Goal: Task Accomplishment & Management: Use online tool/utility

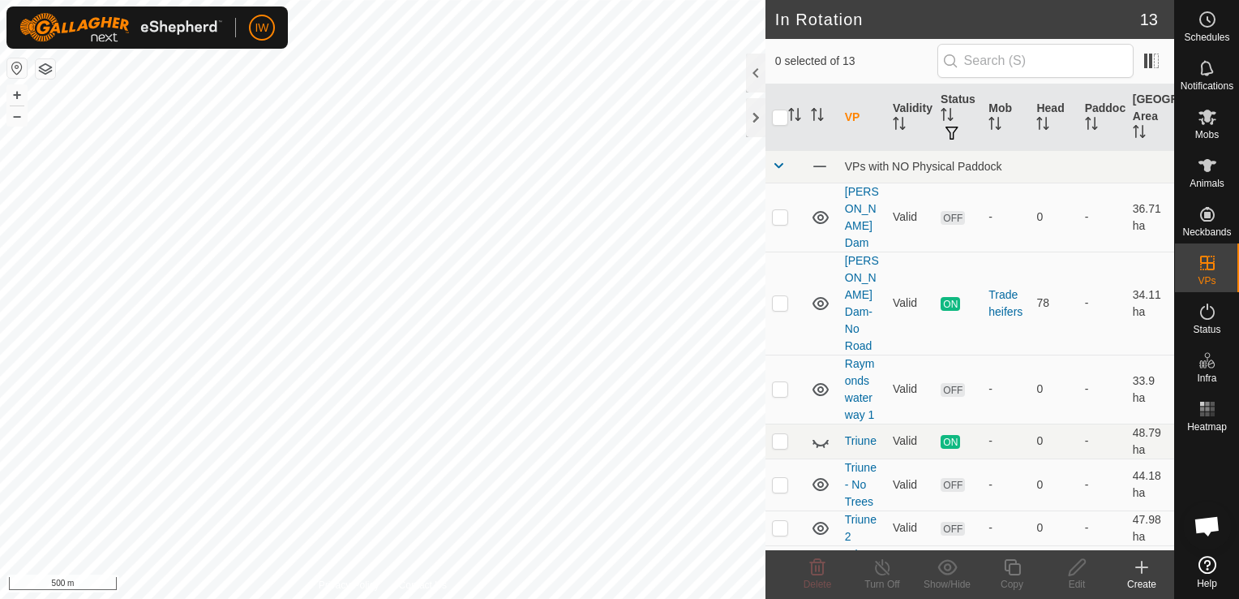
checkbox input "true"
click at [1067, 575] on icon at bounding box center [1077, 566] width 20 height 19
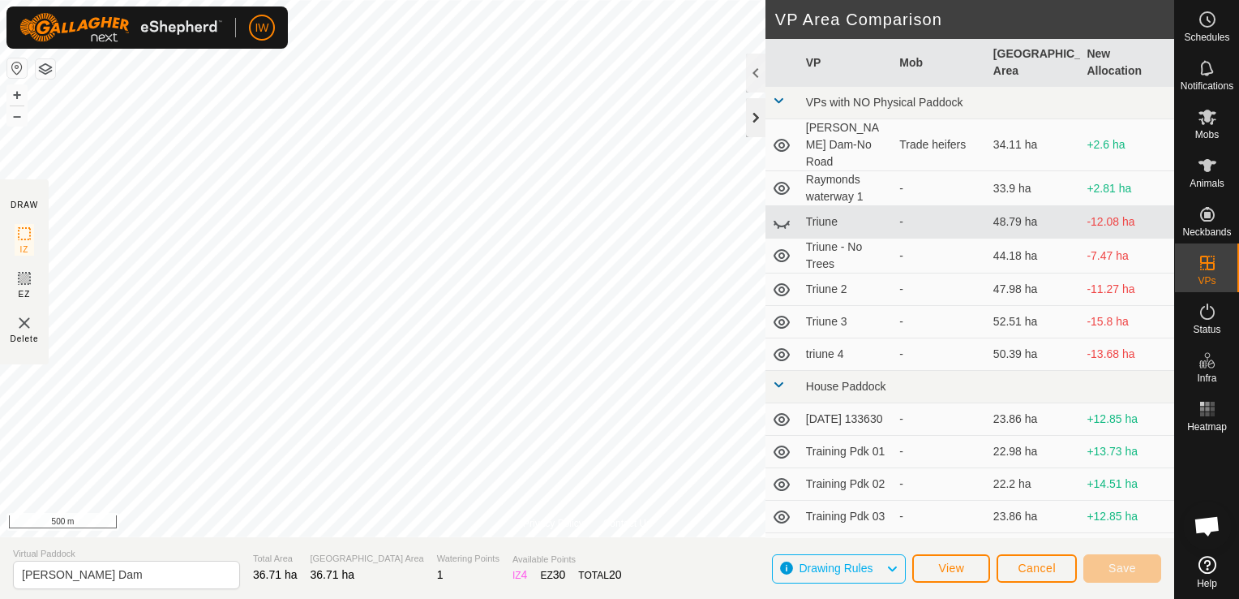
click at [759, 116] on div at bounding box center [755, 117] width 19 height 39
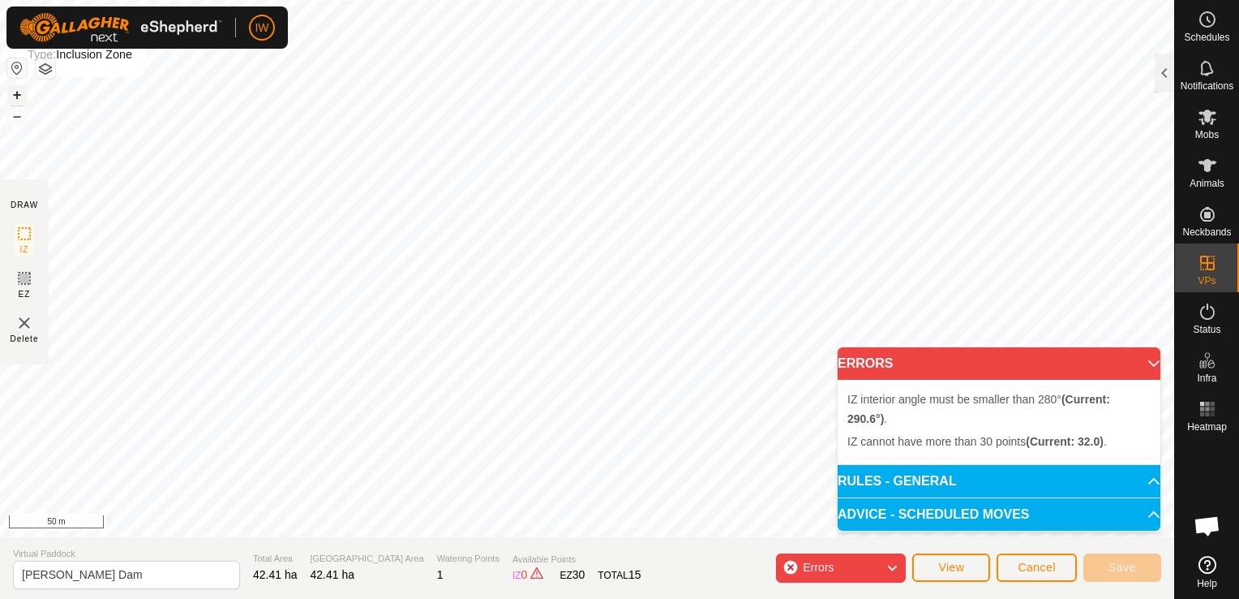
click at [18, 92] on button "+" at bounding box center [16, 94] width 19 height 19
click at [719, 0] on html "IW Schedules Notifications Mobs Animals Neckbands VPs Status Infra Heatmap Help…" at bounding box center [619, 299] width 1239 height 599
click at [788, 0] on html "IW Schedules Notifications Mobs Animals Neckbands VPs Status Infra Heatmap Help…" at bounding box center [619, 299] width 1239 height 599
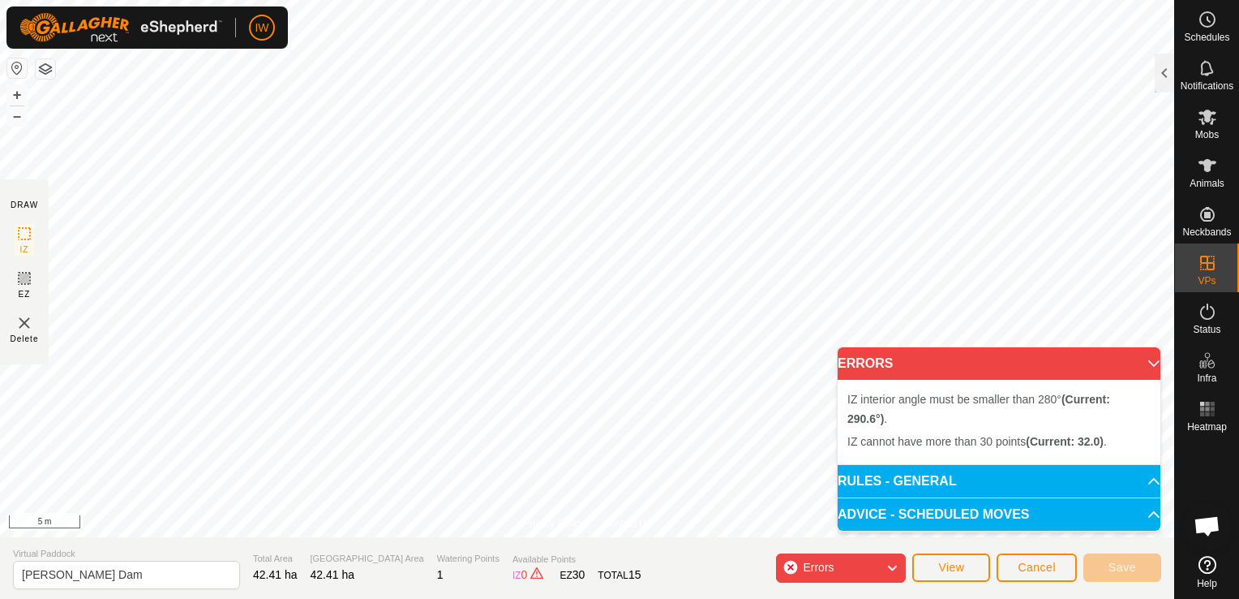
click at [1239, 238] on html "IW Schedules Notifications Mobs Animals Neckbands VPs Status Infra Heatmap Help…" at bounding box center [619, 299] width 1239 height 599
click at [1239, 267] on html "IW Schedules Notifications Mobs Animals Neckbands VPs Status Infra Heatmap Help…" at bounding box center [619, 299] width 1239 height 599
click at [402, 0] on html "IW Schedules Notifications Mobs Animals Neckbands VPs Status Infra Heatmap Help…" at bounding box center [619, 299] width 1239 height 599
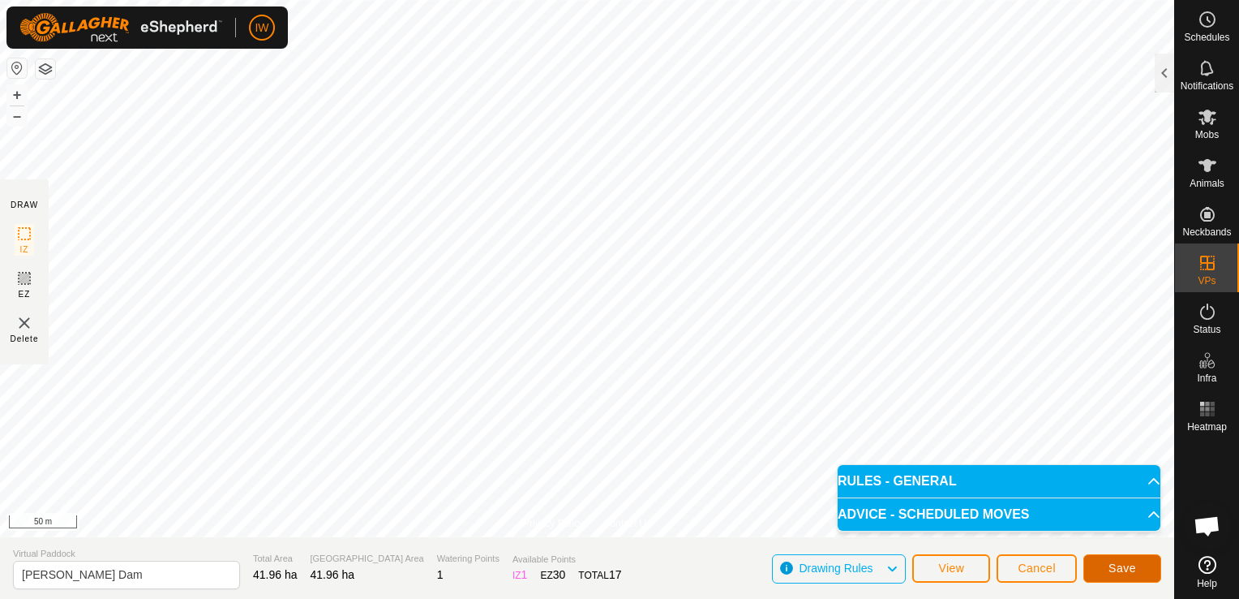
click at [1110, 579] on button "Save" at bounding box center [1123, 568] width 78 height 28
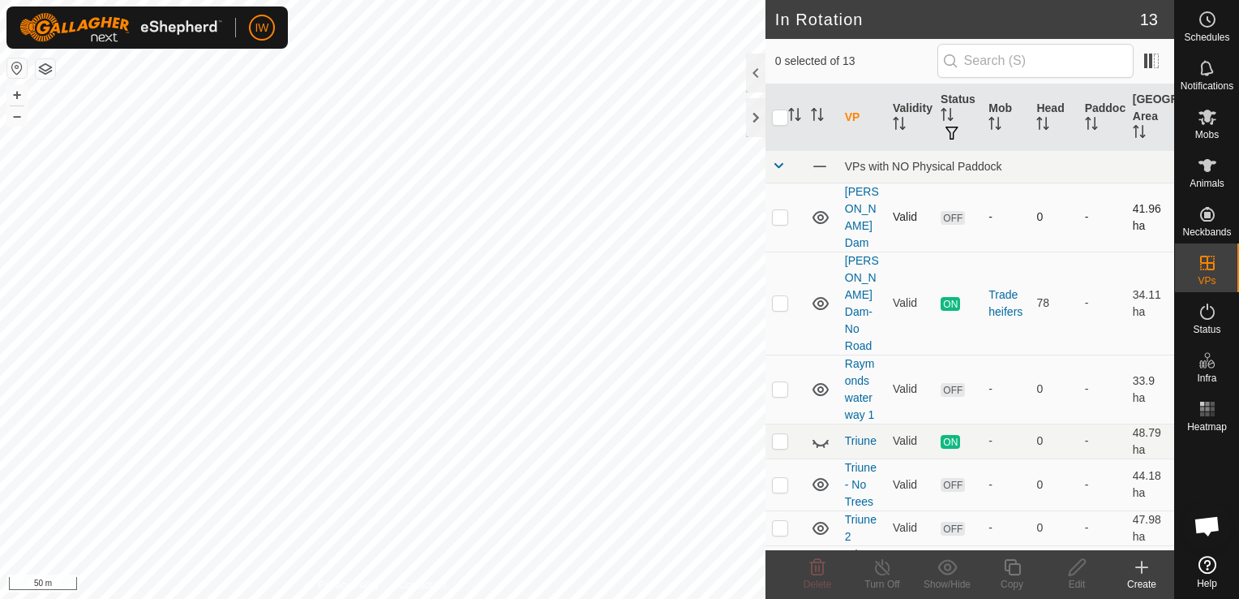
click at [784, 210] on p-checkbox at bounding box center [780, 216] width 16 height 13
checkbox input "true"
click at [1077, 565] on icon at bounding box center [1077, 566] width 20 height 19
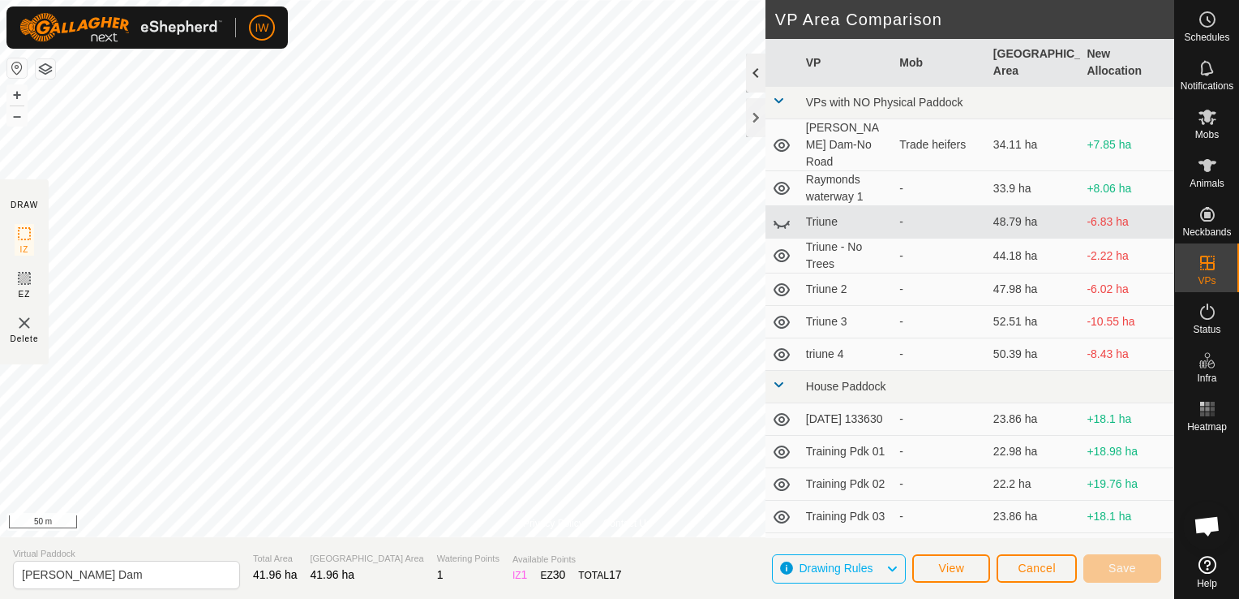
click at [757, 79] on div at bounding box center [755, 73] width 19 height 39
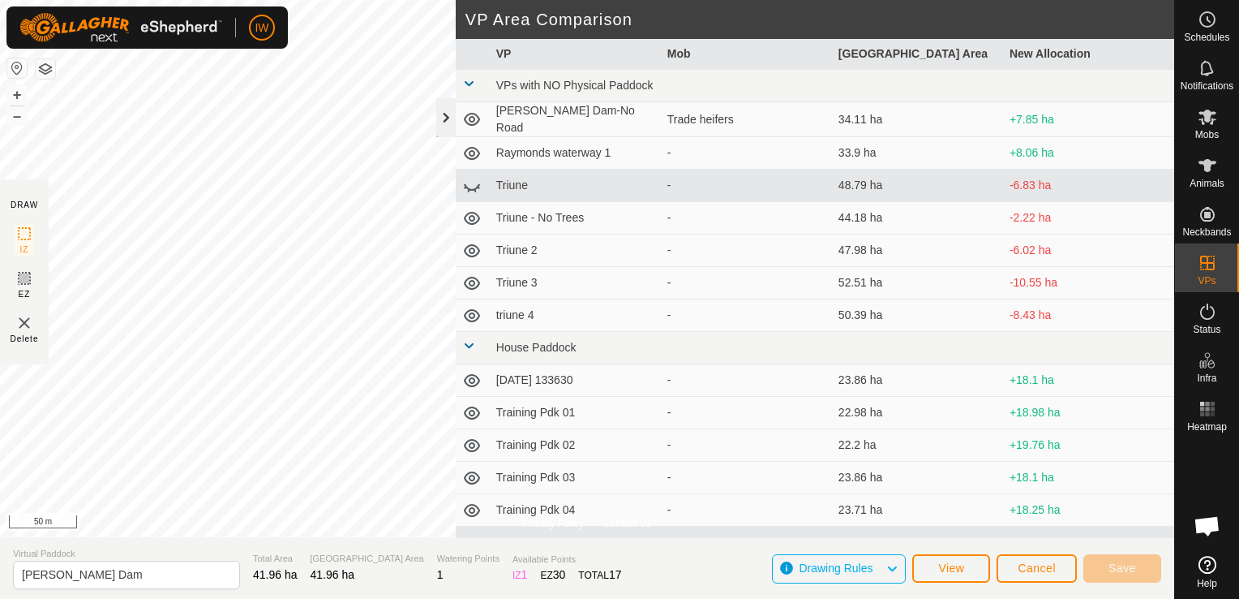
click at [448, 118] on div at bounding box center [445, 117] width 19 height 39
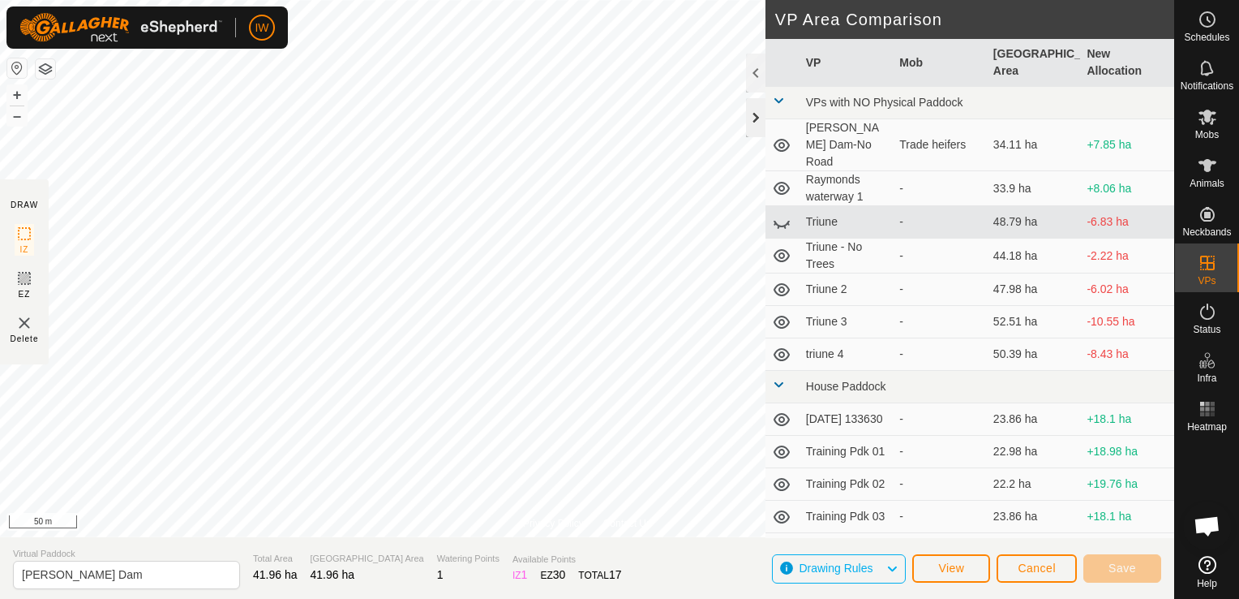
click at [751, 118] on div at bounding box center [755, 117] width 19 height 39
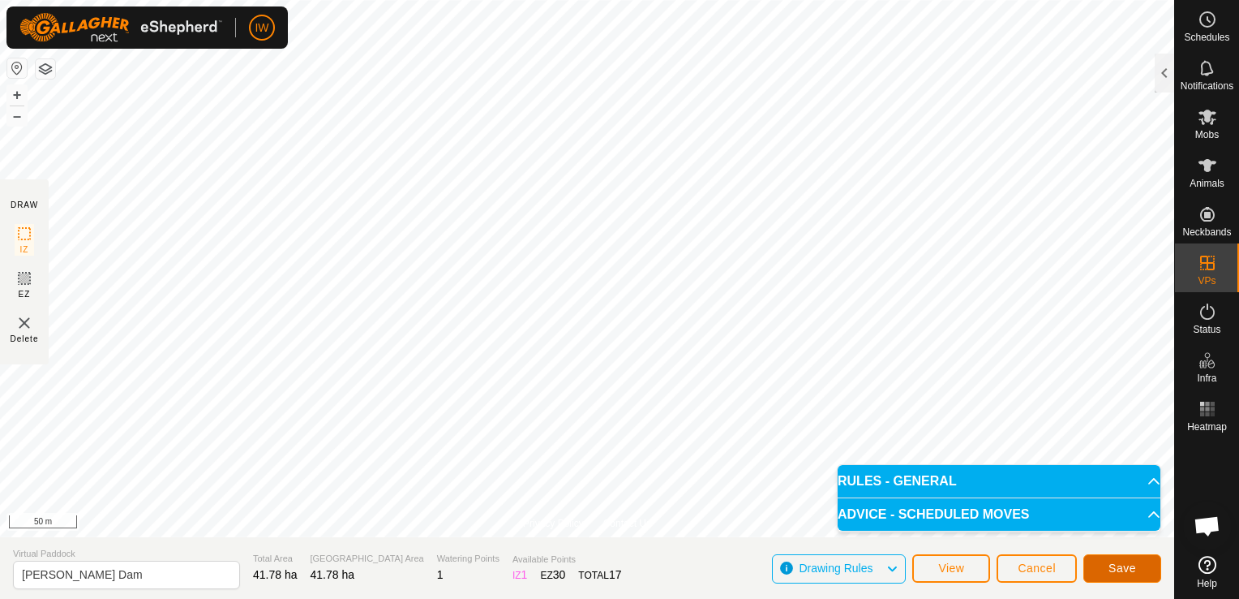
click at [1128, 569] on span "Save" at bounding box center [1123, 567] width 28 height 13
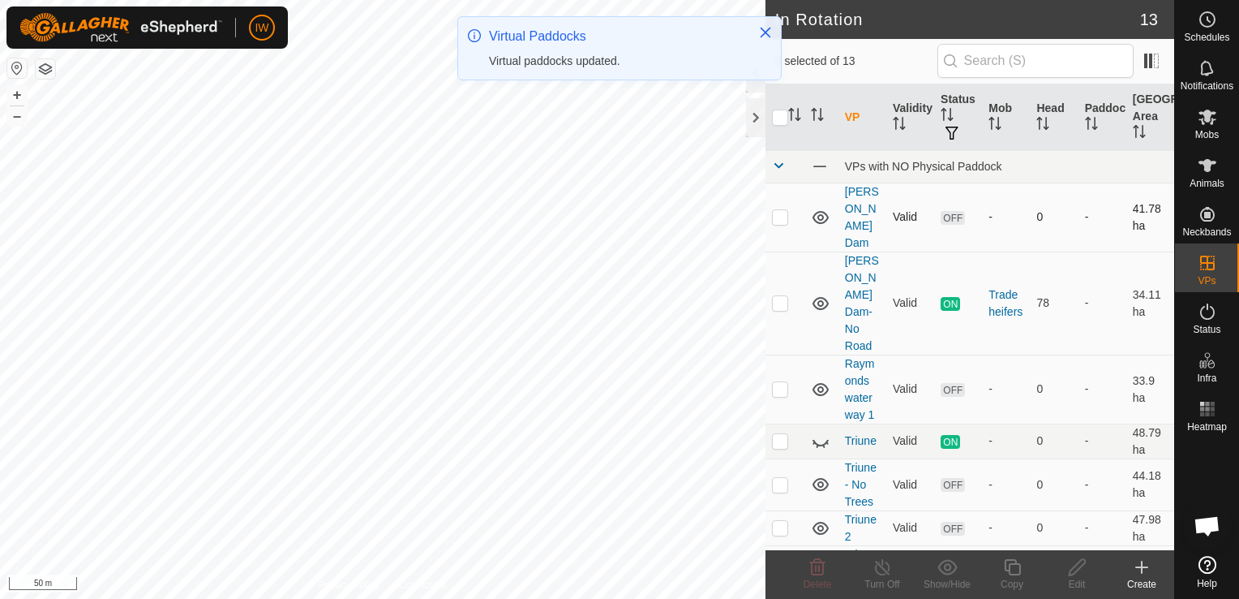
click at [775, 210] on p-checkbox at bounding box center [780, 216] width 16 height 13
checkbox input "true"
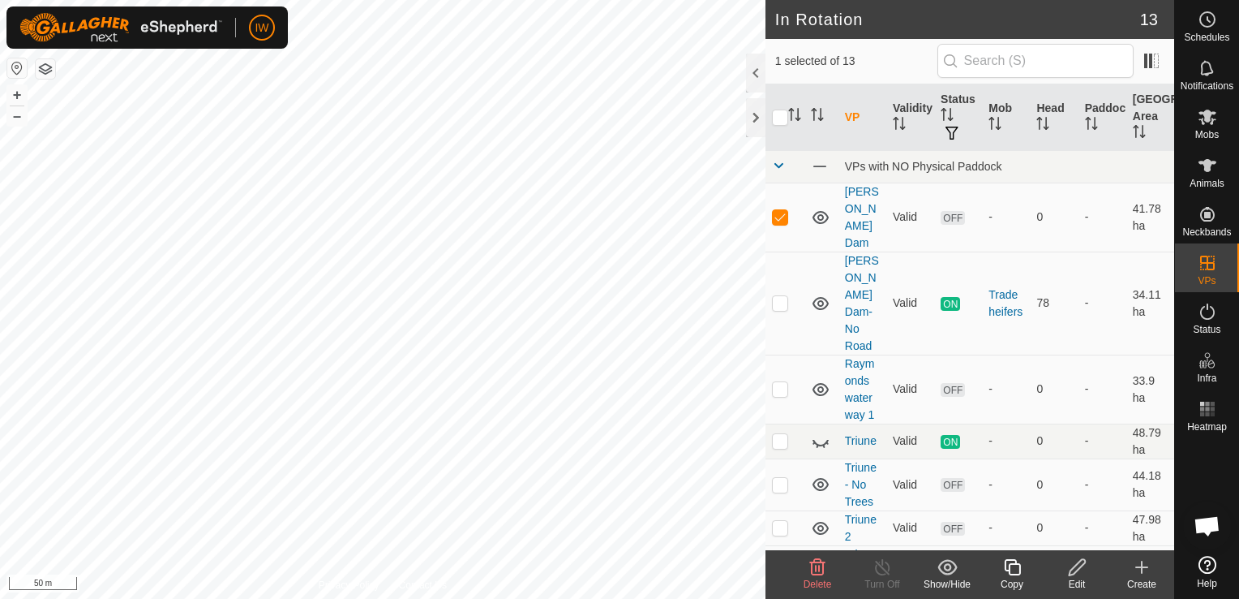
click at [1075, 563] on icon at bounding box center [1077, 566] width 20 height 19
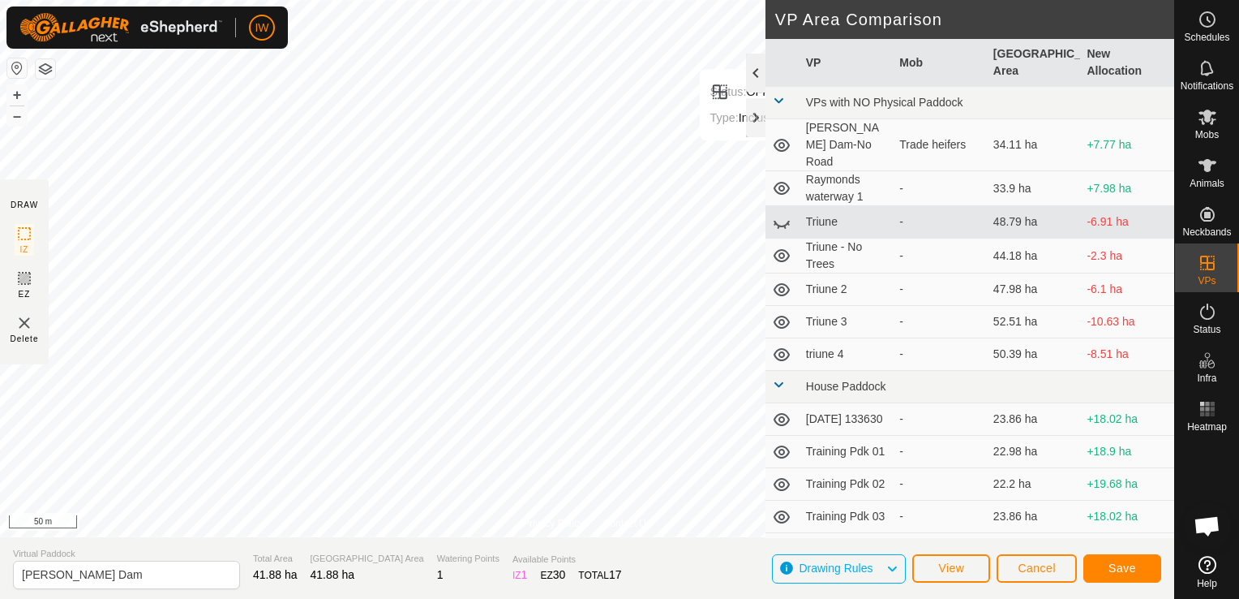
click at [756, 70] on div at bounding box center [755, 73] width 19 height 39
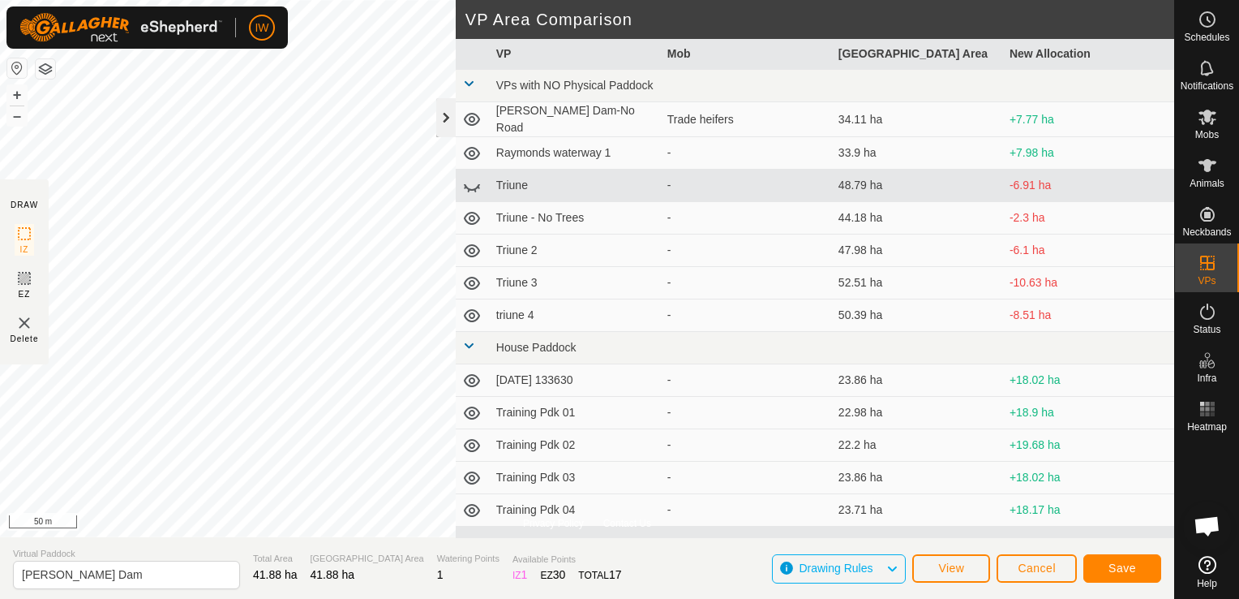
click at [440, 119] on div at bounding box center [445, 117] width 19 height 39
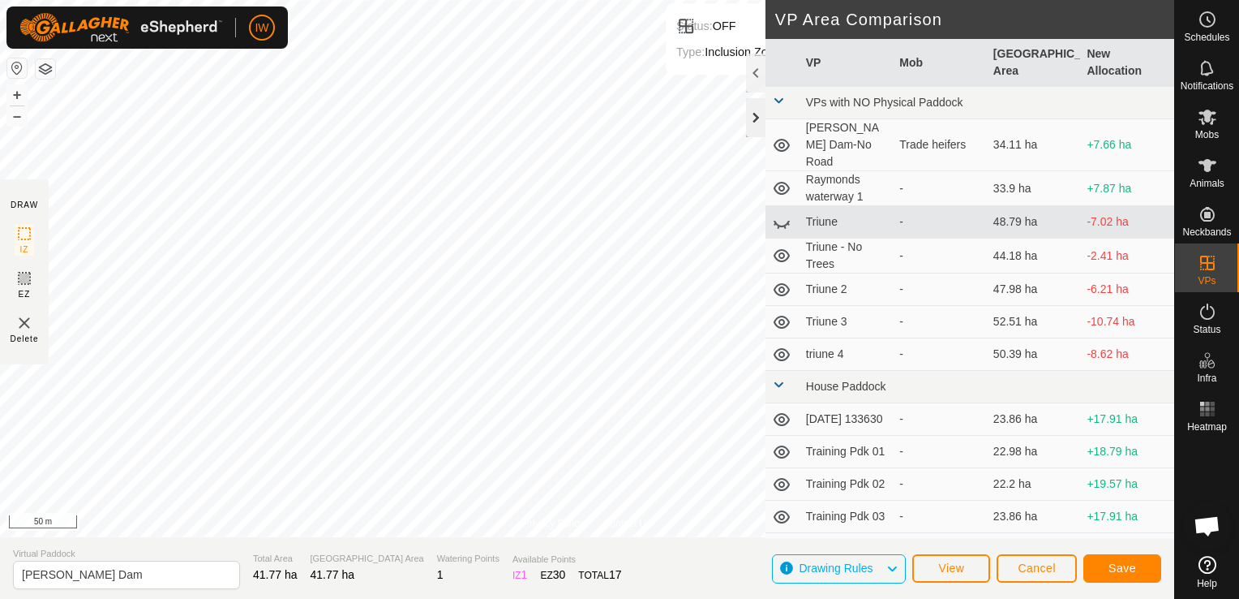
click at [759, 122] on div at bounding box center [755, 117] width 19 height 39
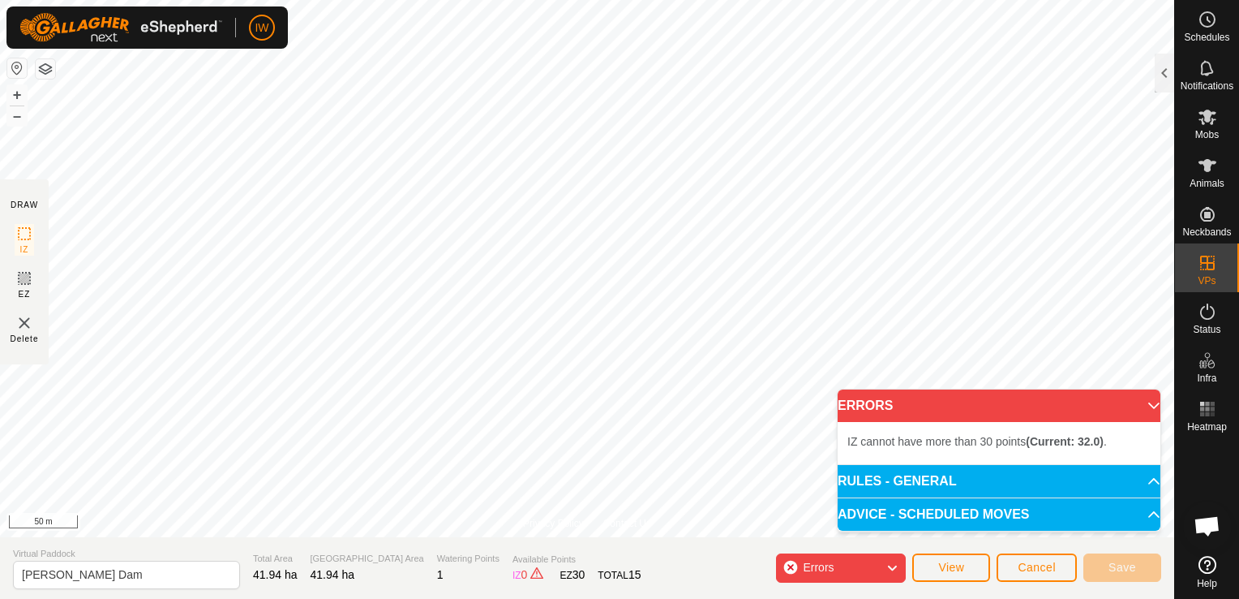
click at [931, 430] on body "IW Schedules Notifications Mobs Animals Neckbands VPs Status Infra Heatmap Help…" at bounding box center [619, 299] width 1239 height 599
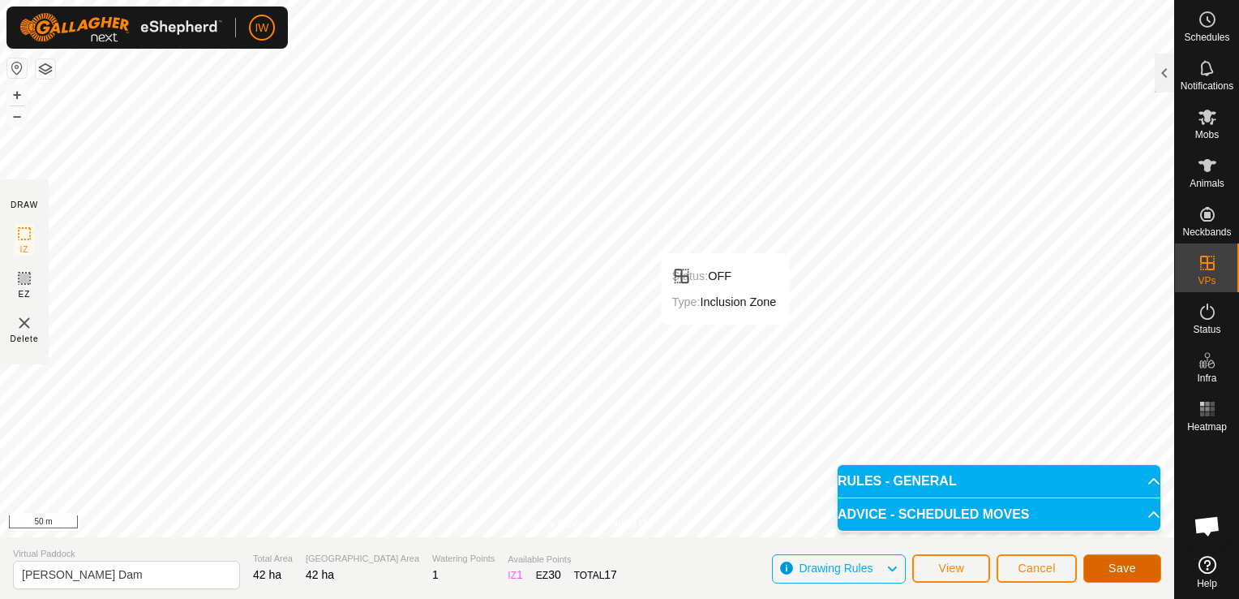
click at [1144, 569] on button "Save" at bounding box center [1123, 568] width 78 height 28
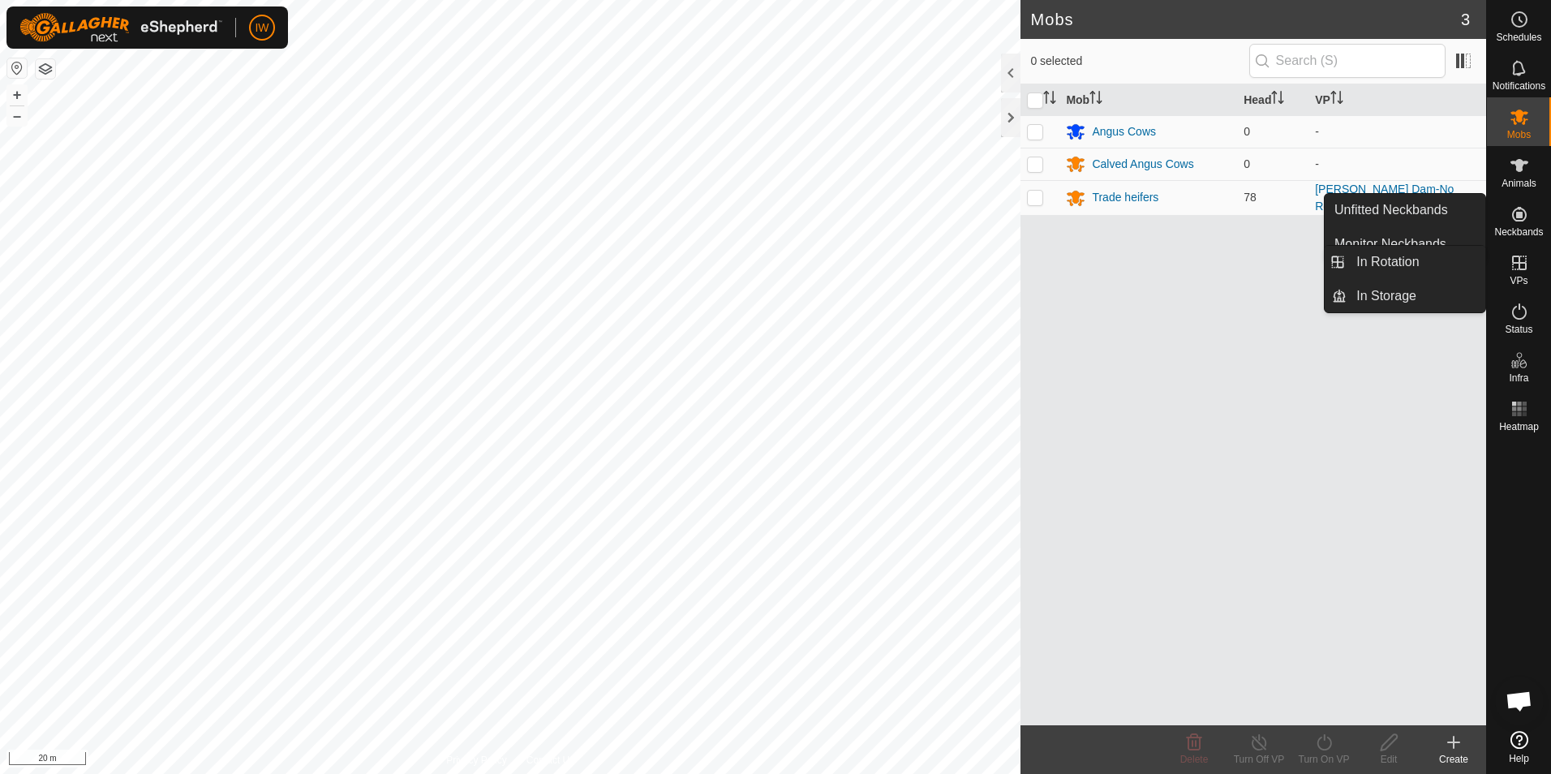
click at [1524, 277] on span "VPs" at bounding box center [1518, 281] width 18 height 10
click at [1433, 264] on link "In Rotation" at bounding box center [1415, 262] width 139 height 32
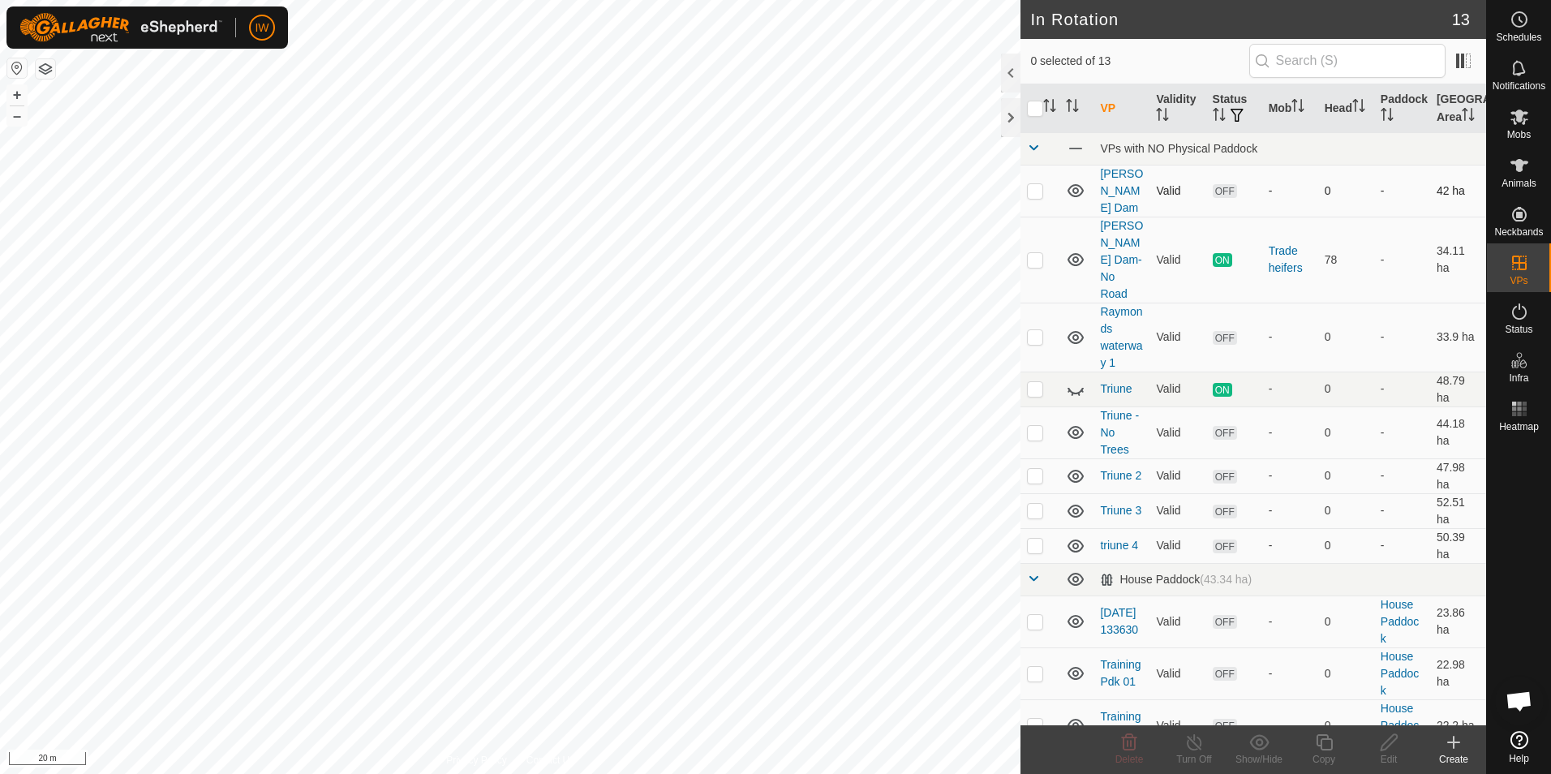
click at [1039, 187] on p-checkbox at bounding box center [1035, 190] width 16 height 13
checkbox input "true"
click at [1385, 740] on icon at bounding box center [1389, 741] width 20 height 19
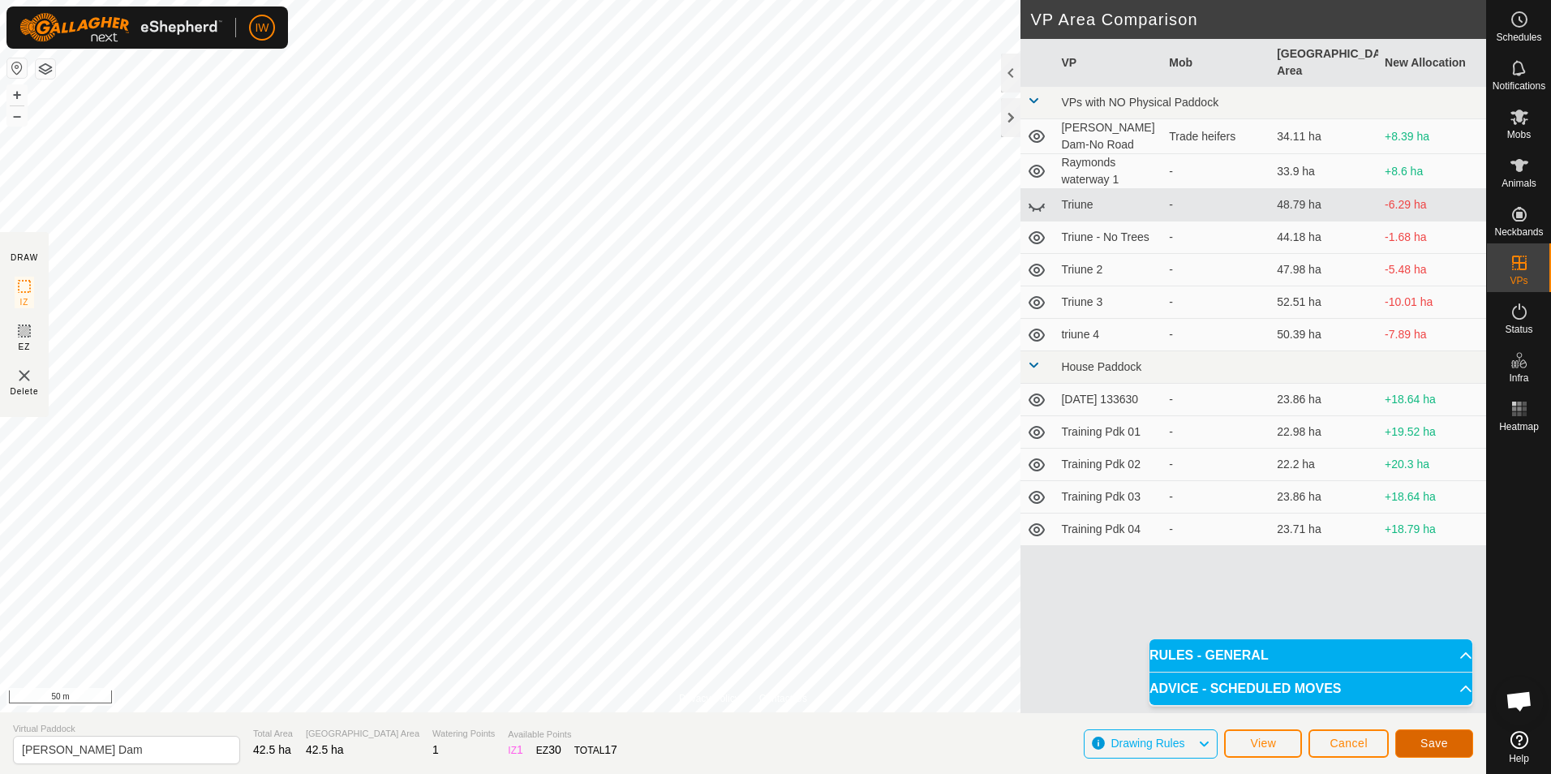
click at [1415, 742] on button "Save" at bounding box center [1434, 743] width 78 height 28
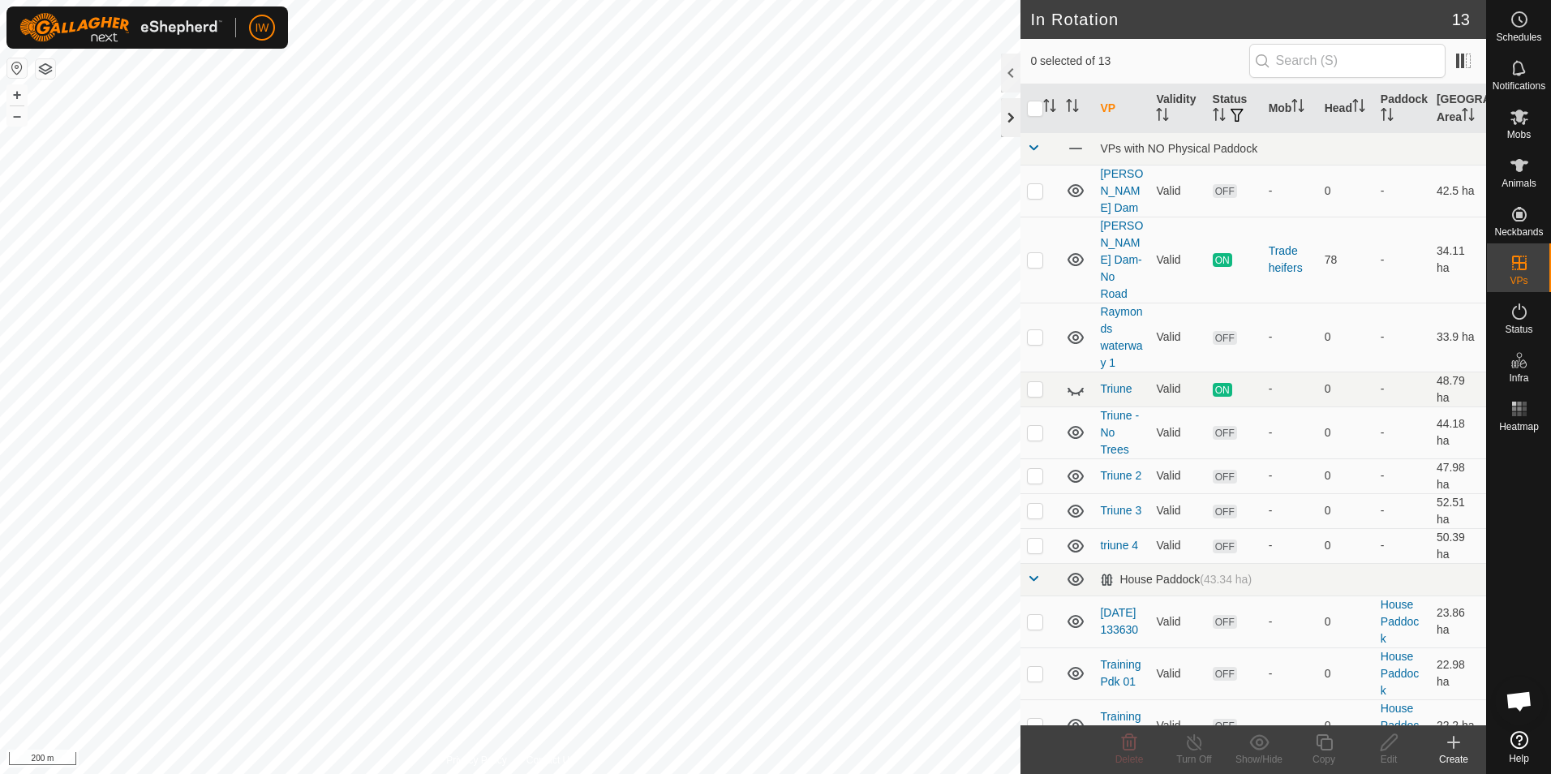
click at [1010, 114] on div at bounding box center [1010, 117] width 19 height 39
